Goal: Task Accomplishment & Management: Use online tool/utility

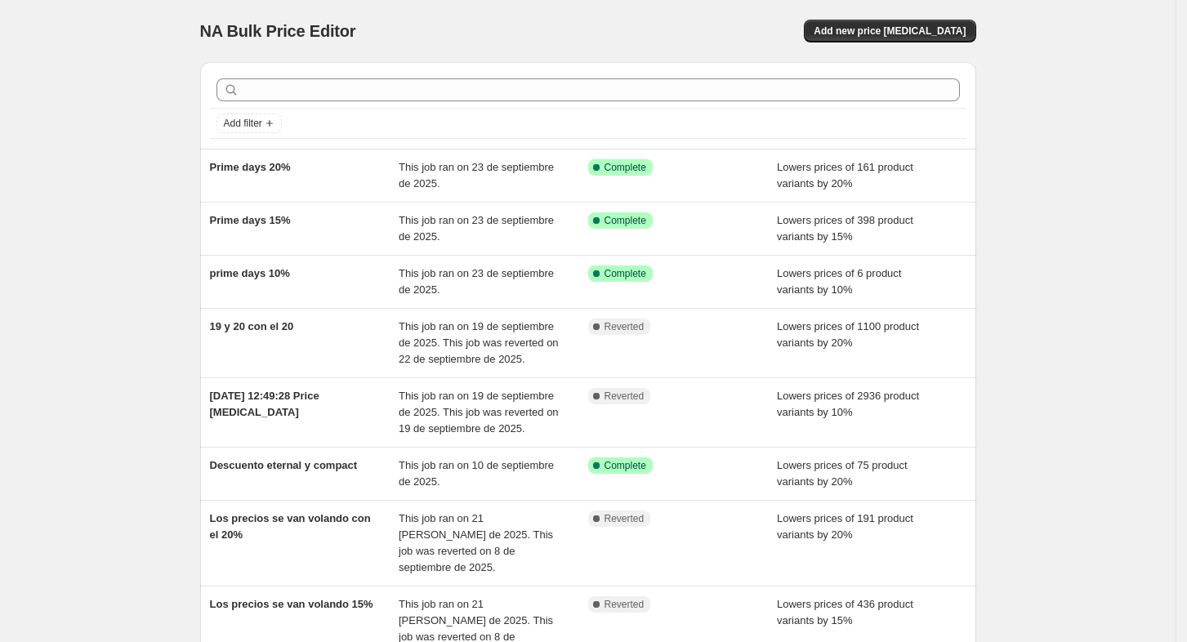
click at [915, 16] on div "NA Bulk Price Editor. This page is ready NA Bulk Price Editor Add new price [ME…" at bounding box center [588, 31] width 776 height 62
click at [907, 32] on span "Add new price [MEDICAL_DATA]" at bounding box center [889, 31] width 152 height 13
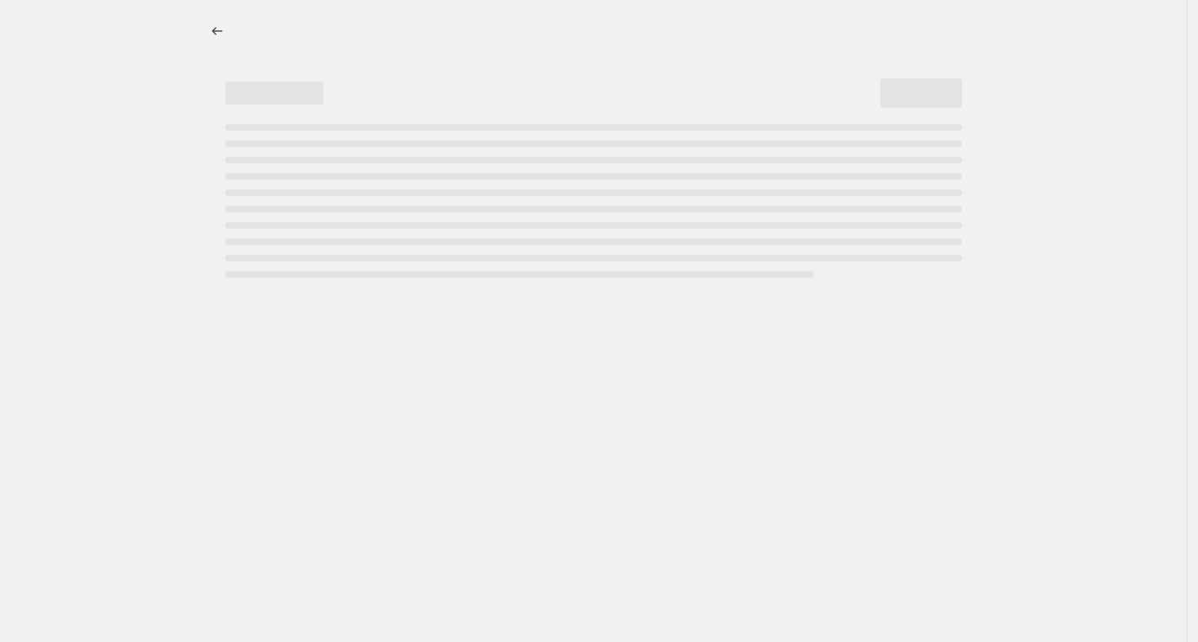
select select "percentage"
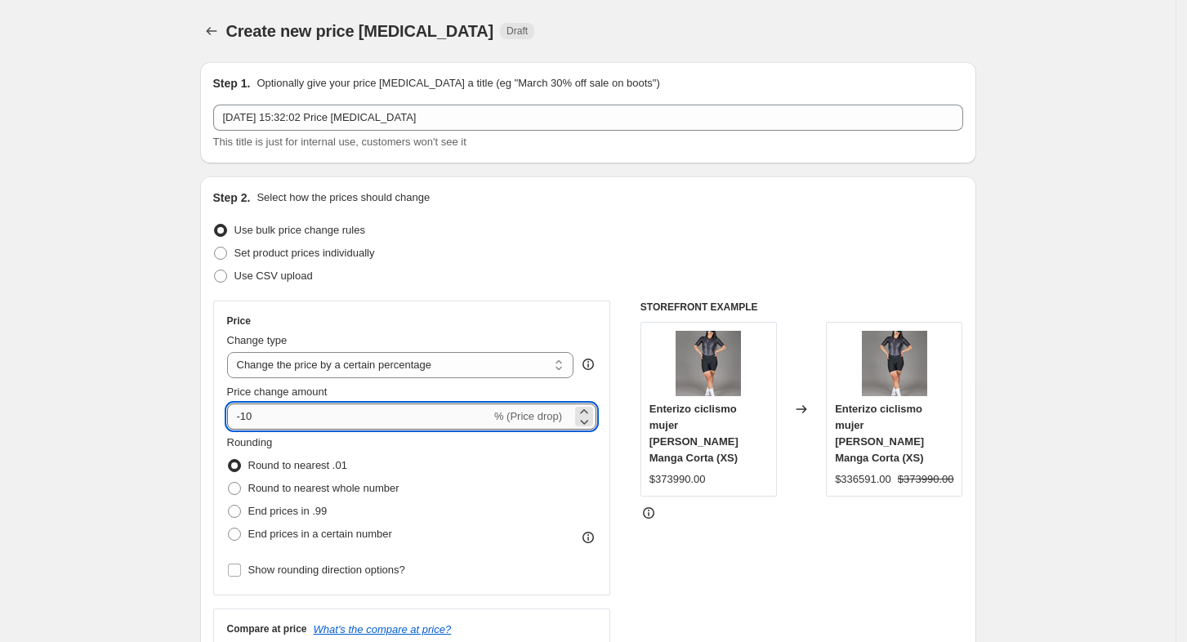
click at [255, 417] on input "-10" at bounding box center [359, 416] width 264 height 26
type input "-1"
type input "-20"
click at [341, 537] on span "End prices in a certain number" at bounding box center [320, 534] width 144 height 12
click at [229, 528] on input "End prices in a certain number" at bounding box center [228, 528] width 1 height 1
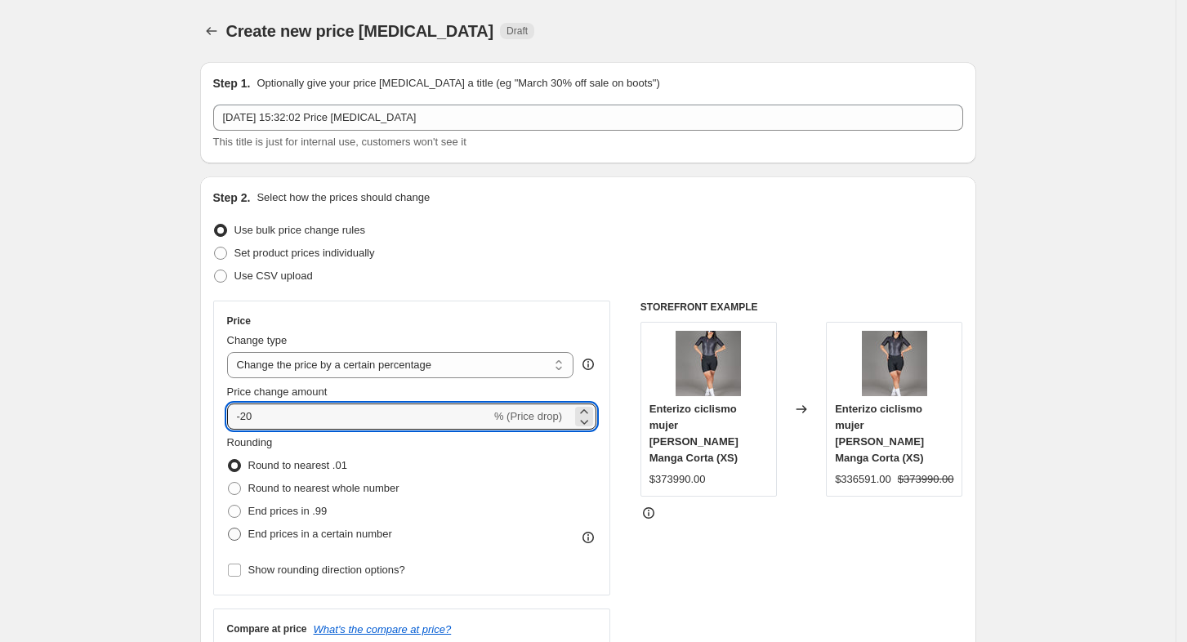
radio input "true"
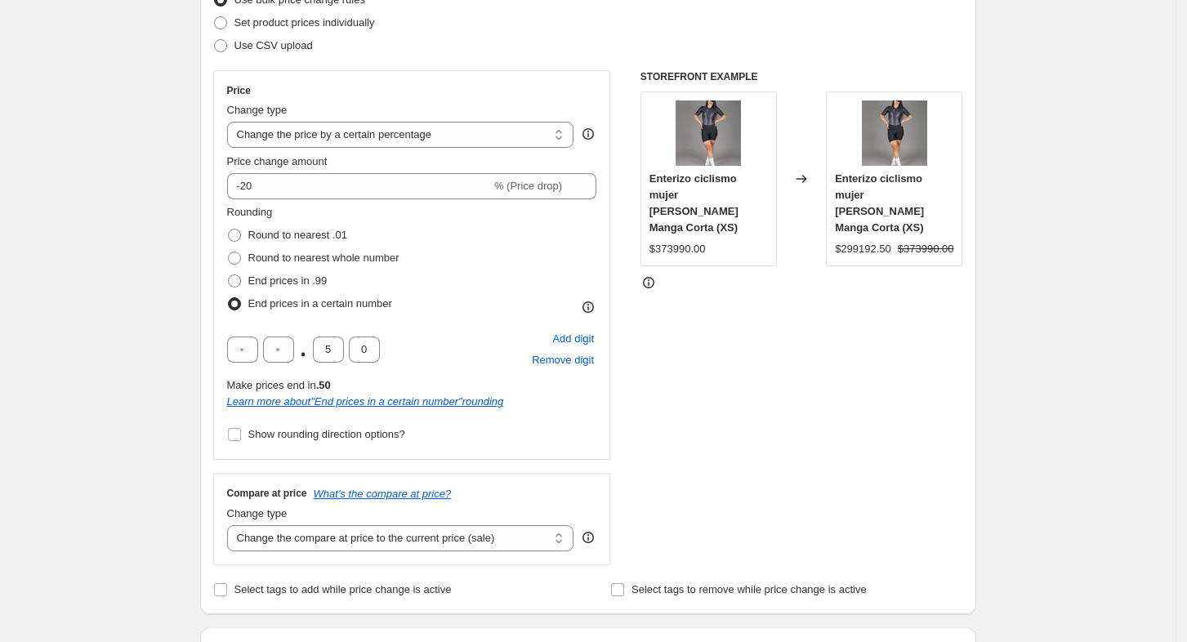
scroll to position [327, 0]
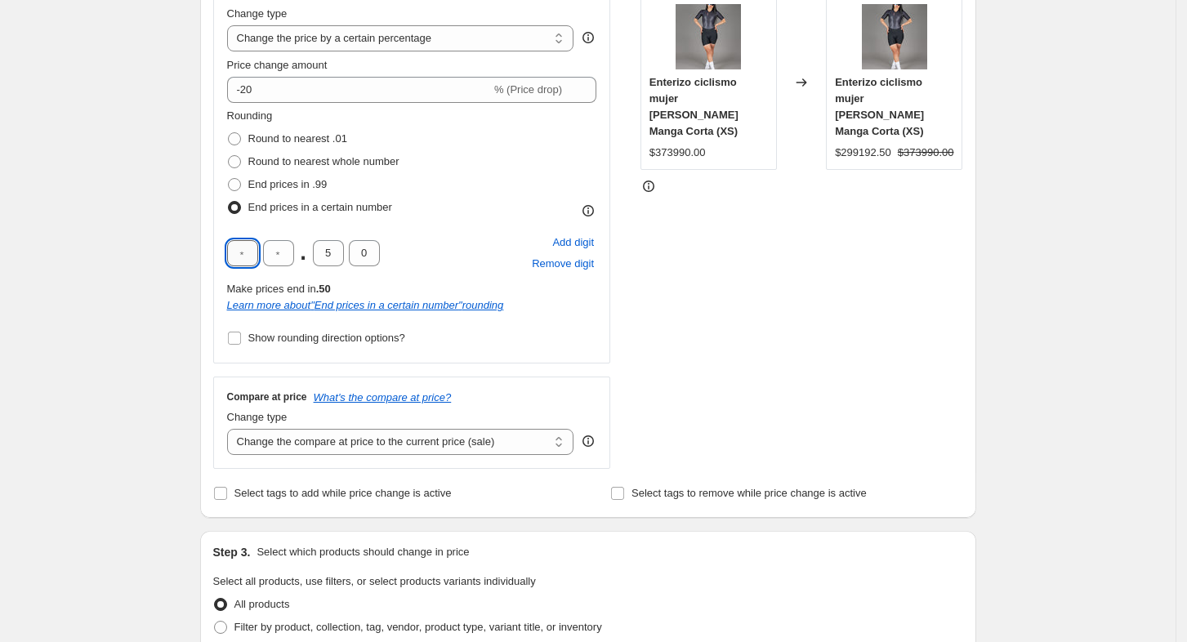
click at [238, 248] on input "text" at bounding box center [242, 253] width 31 height 26
type input "9"
click at [283, 257] on input "text" at bounding box center [278, 253] width 31 height 26
type input "9"
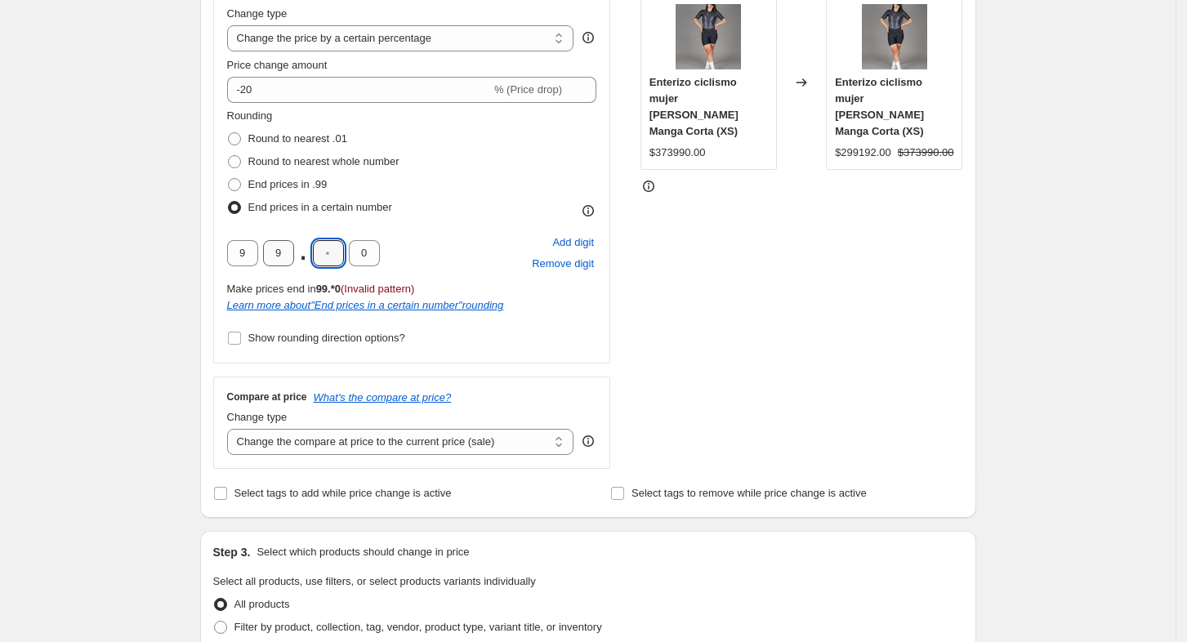
type input "0"
click at [976, 296] on div "Step 2. Select how the prices should change Use bulk price change rules Set pro…" at bounding box center [588, 184] width 776 height 668
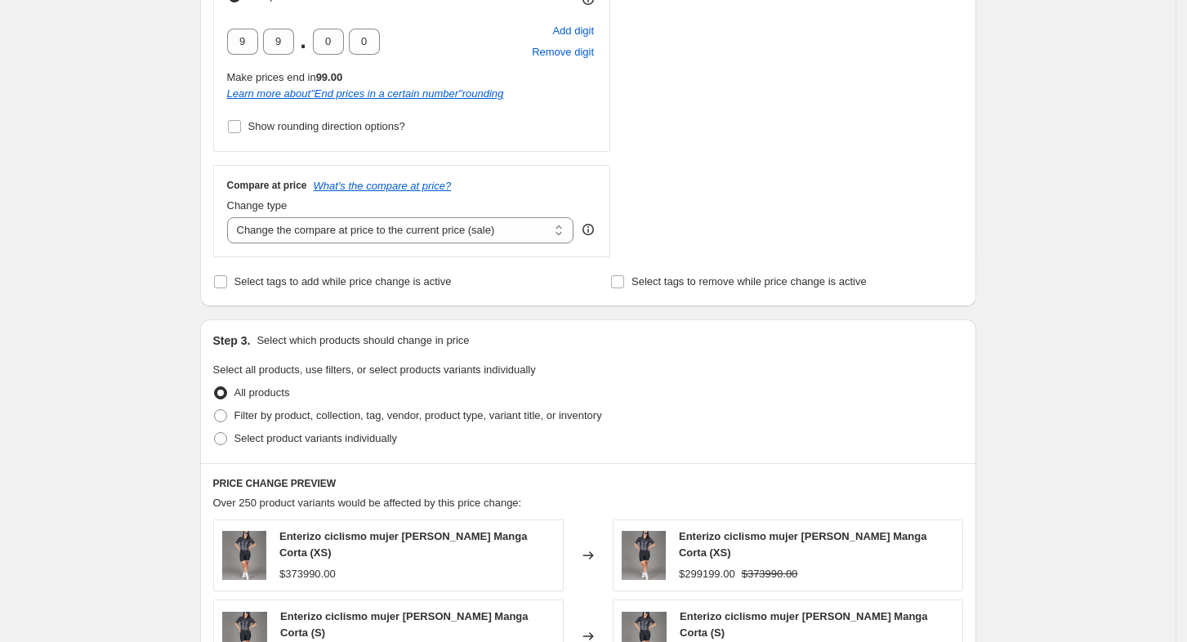
scroll to position [544, 0]
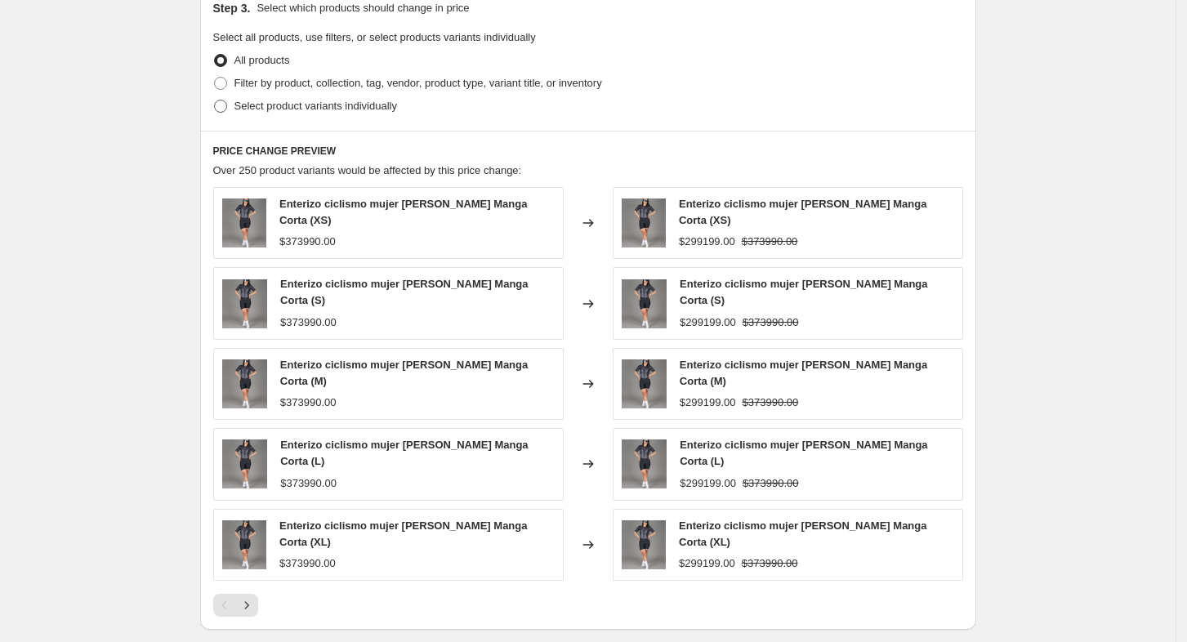
click at [288, 114] on span "Select product variants individually" at bounding box center [315, 106] width 163 height 16
click at [215, 100] on input "Select product variants individually" at bounding box center [214, 100] width 1 height 1
radio input "true"
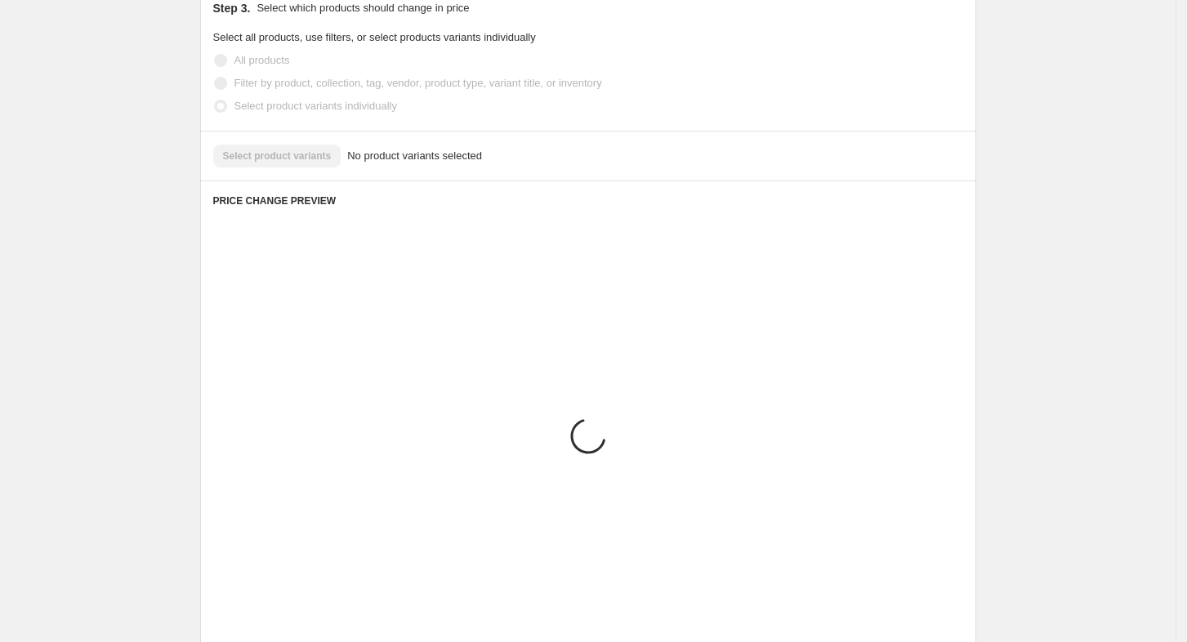
scroll to position [724, 0]
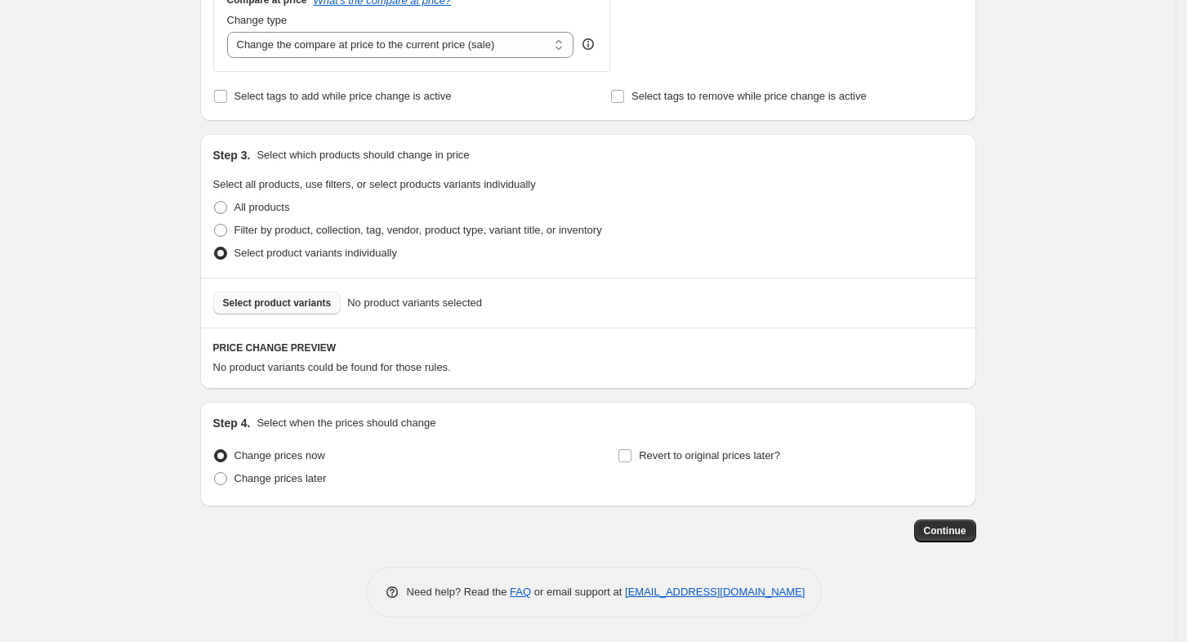
click at [288, 310] on button "Select product variants" at bounding box center [277, 303] width 128 height 23
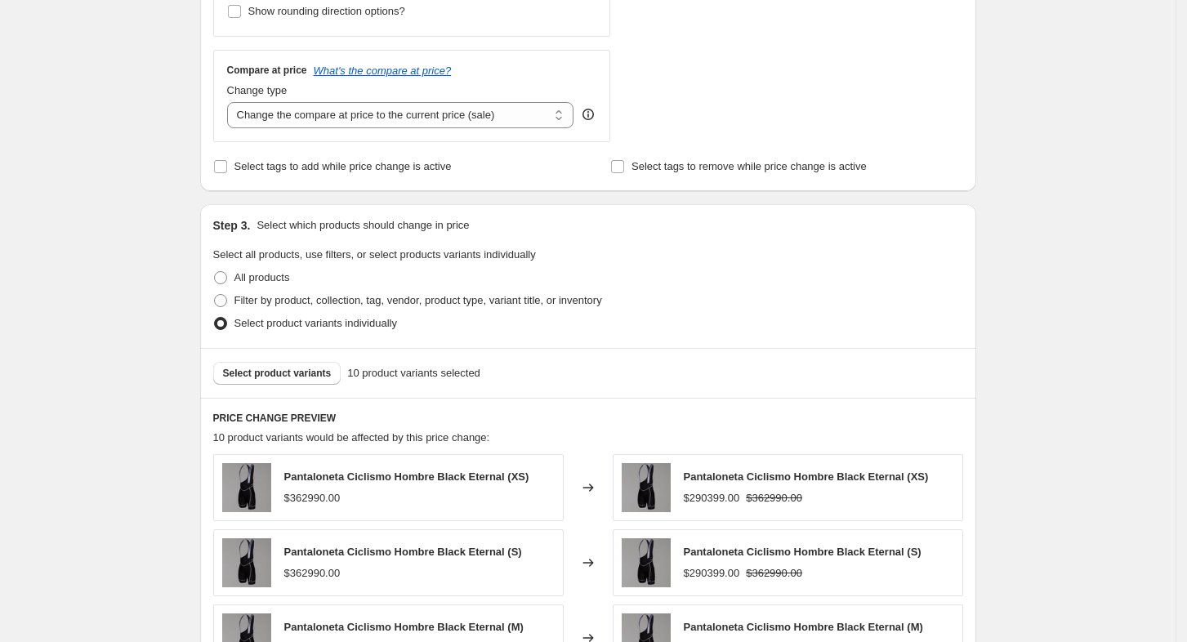
scroll to position [1089, 0]
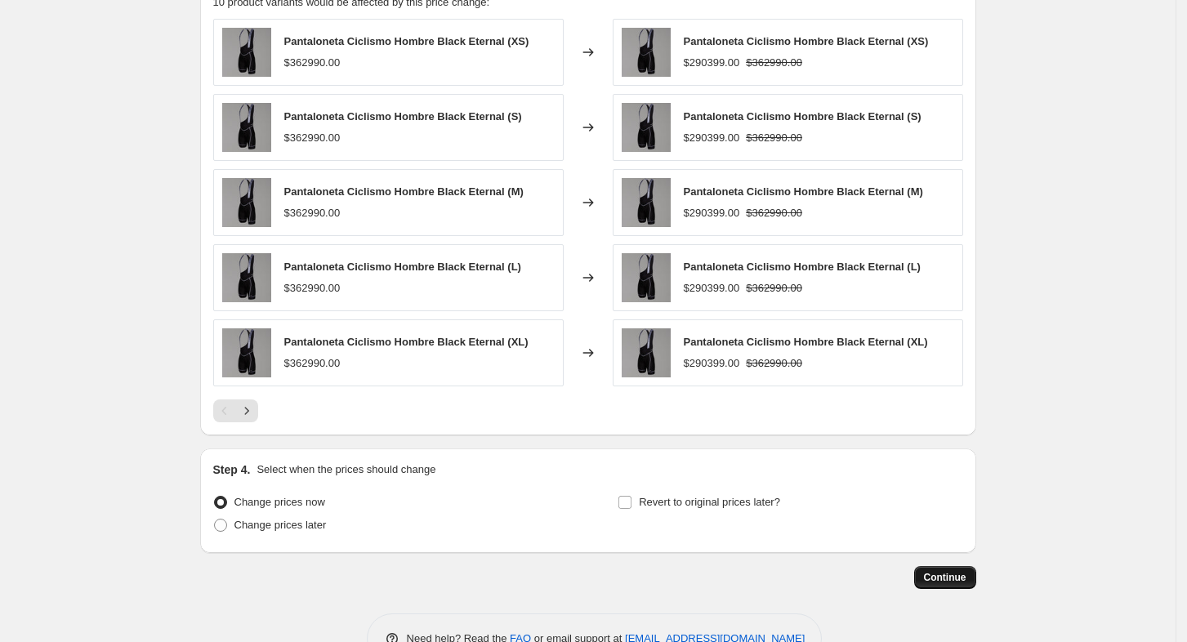
click at [954, 575] on span "Continue" at bounding box center [945, 577] width 42 height 13
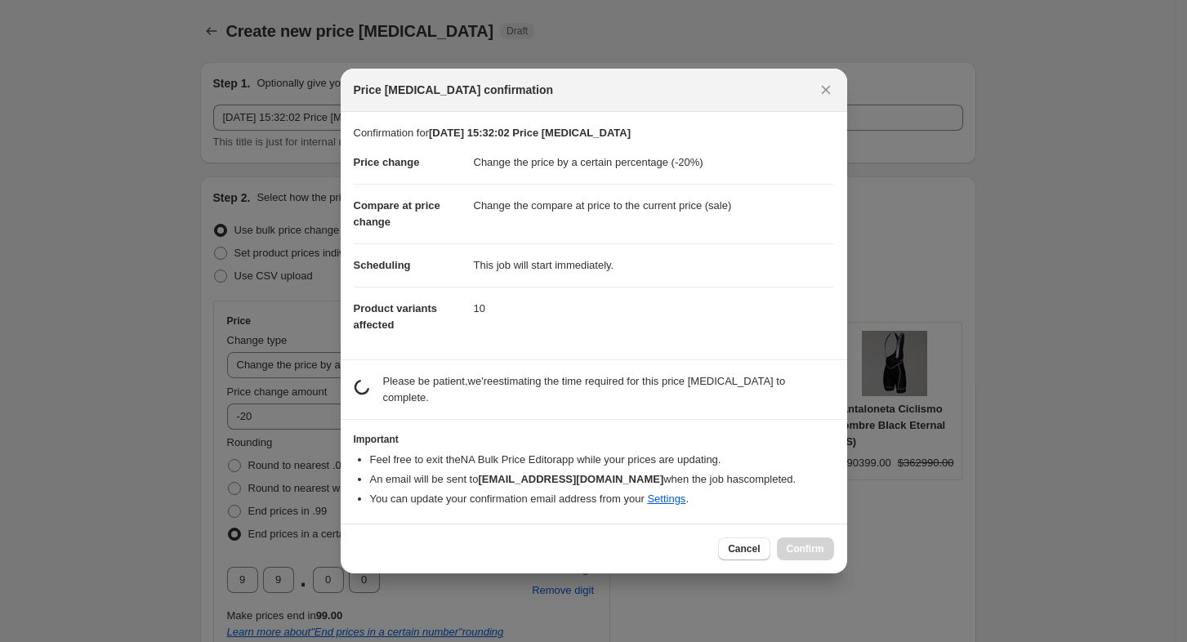
scroll to position [0, 0]
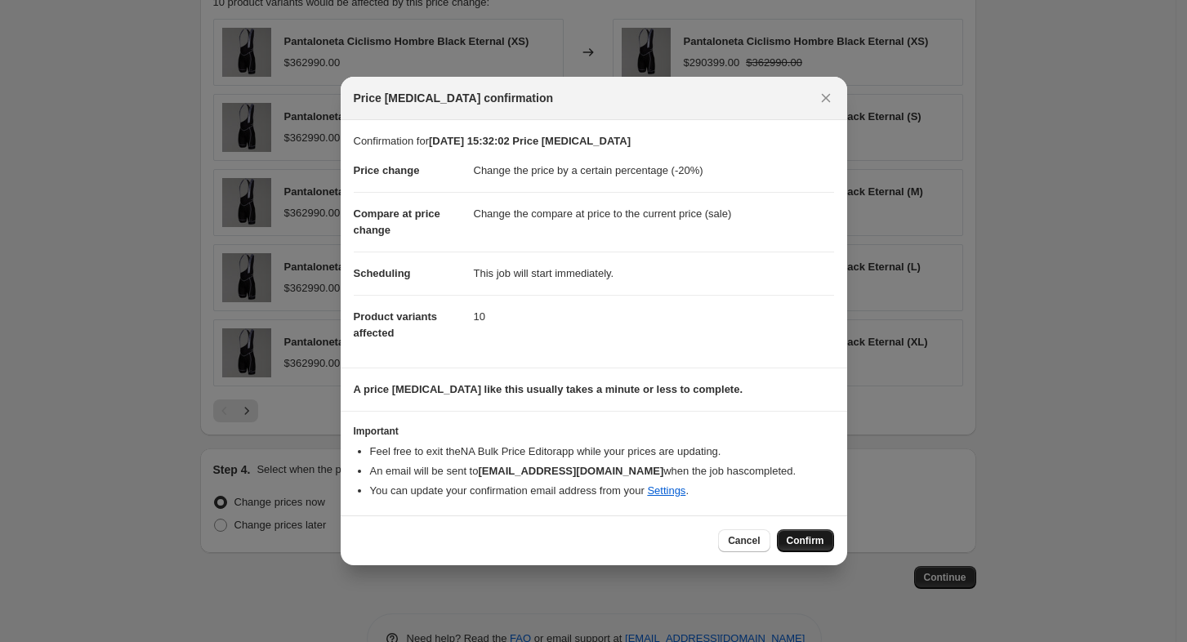
click at [804, 542] on span "Confirm" at bounding box center [806, 540] width 38 height 13
